Goal: Task Accomplishment & Management: Manage account settings

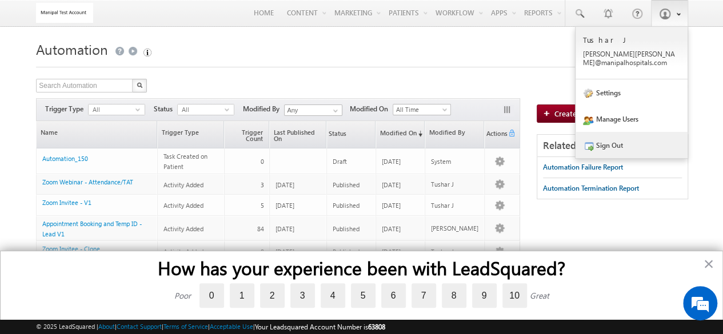
click at [623, 132] on link "Sign Out" at bounding box center [632, 145] width 112 height 26
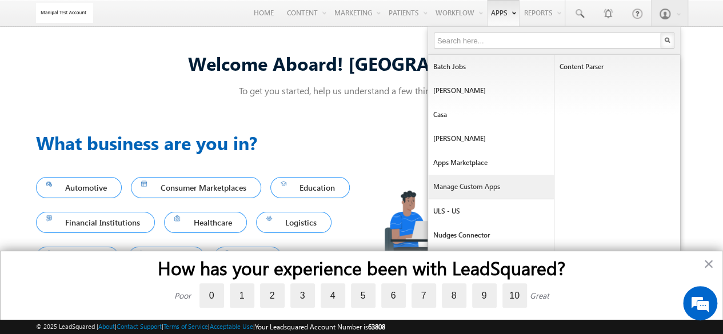
scroll to position [5, 0]
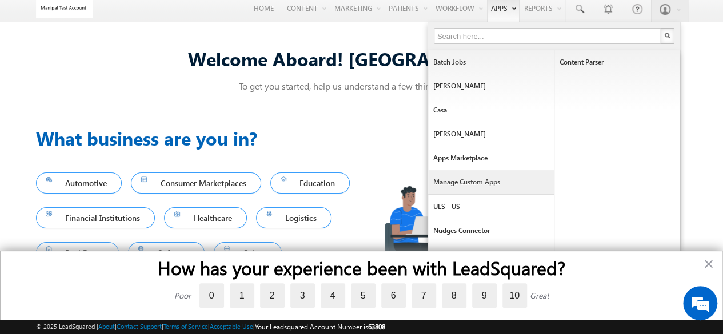
click at [495, 170] on link "Manage Custom Apps" at bounding box center [491, 182] width 126 height 24
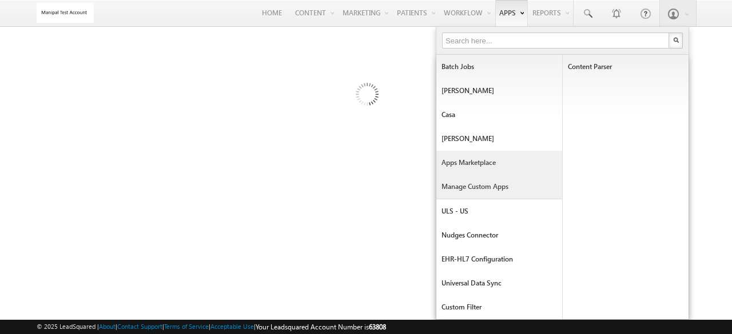
click at [464, 167] on link "Apps Marketplace" at bounding box center [499, 163] width 126 height 24
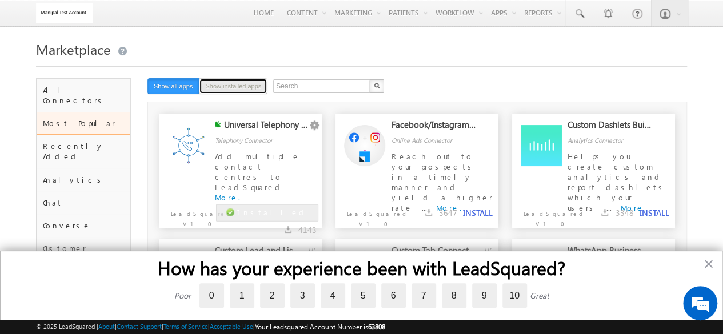
click at [263, 91] on button "Show installed apps" at bounding box center [233, 86] width 69 height 16
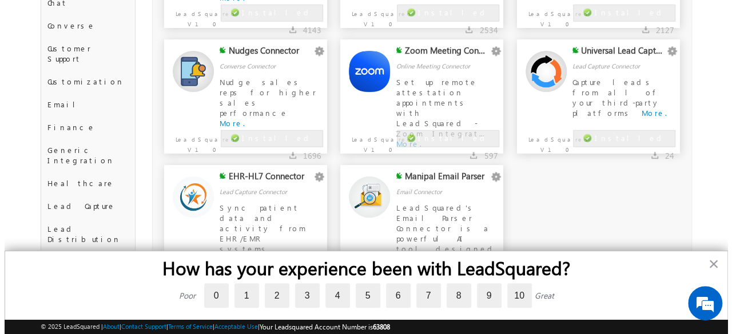
scroll to position [201, 0]
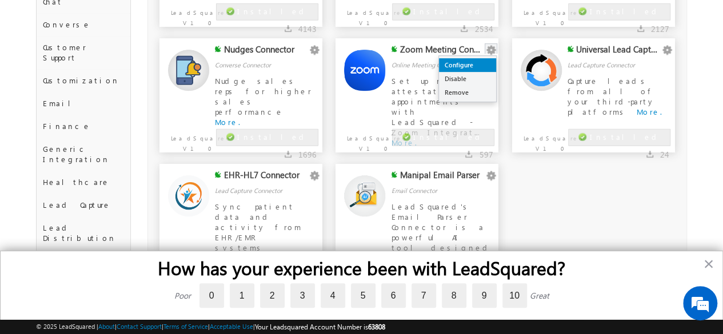
click at [477, 65] on link "Configure" at bounding box center [467, 65] width 57 height 14
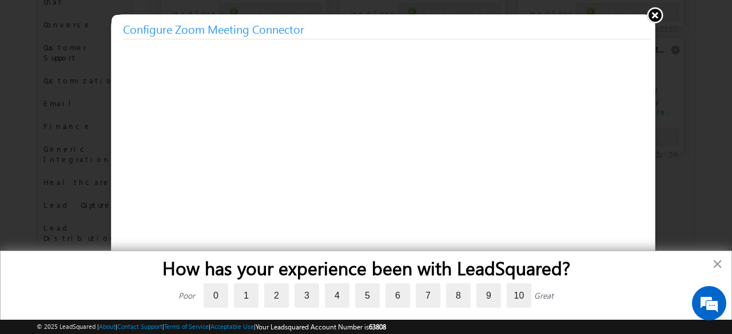
click at [715, 259] on button "×" at bounding box center [717, 264] width 11 height 18
